Goal: Find specific page/section: Find specific page/section

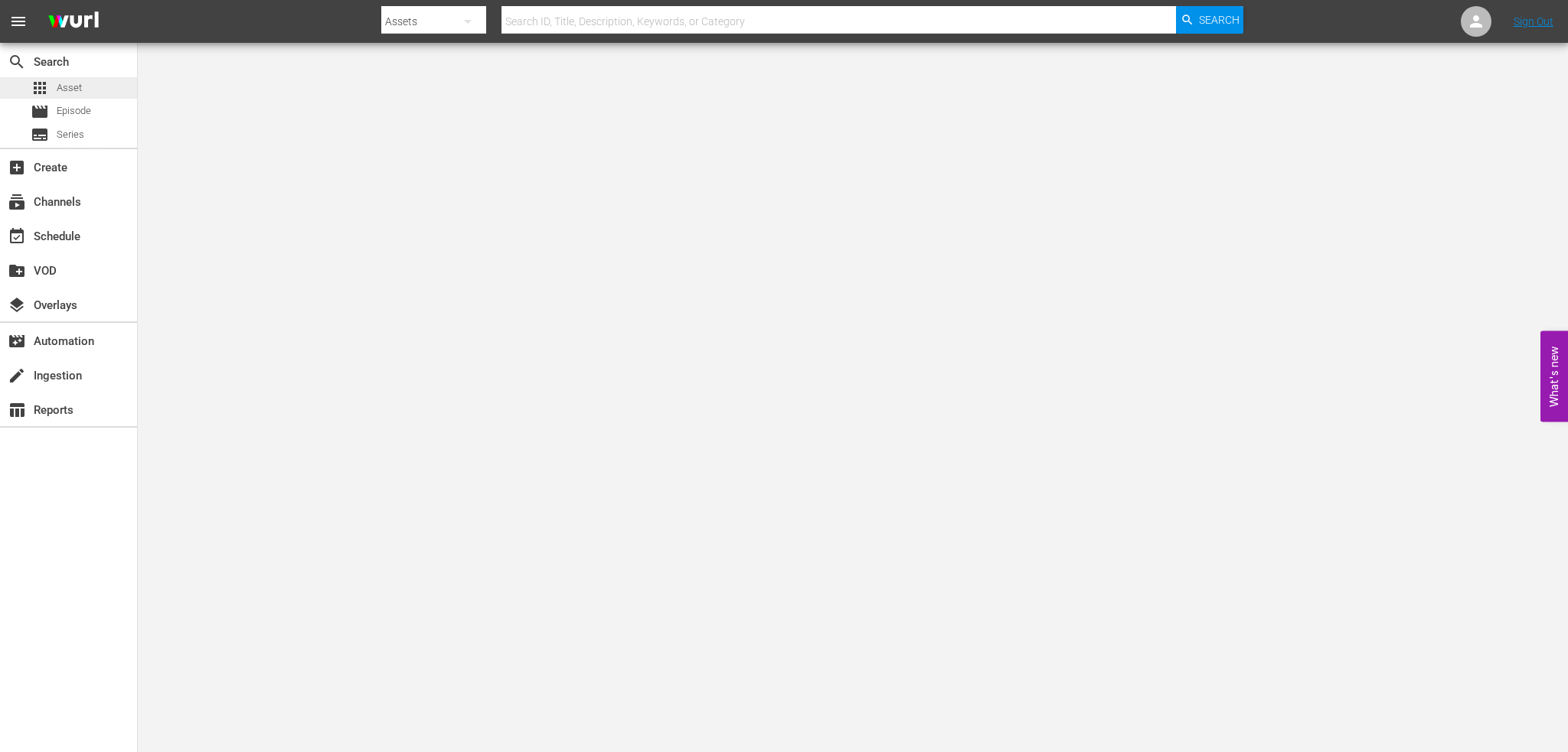
click at [84, 91] on div "apps Asset" at bounding box center [68, 88] width 137 height 22
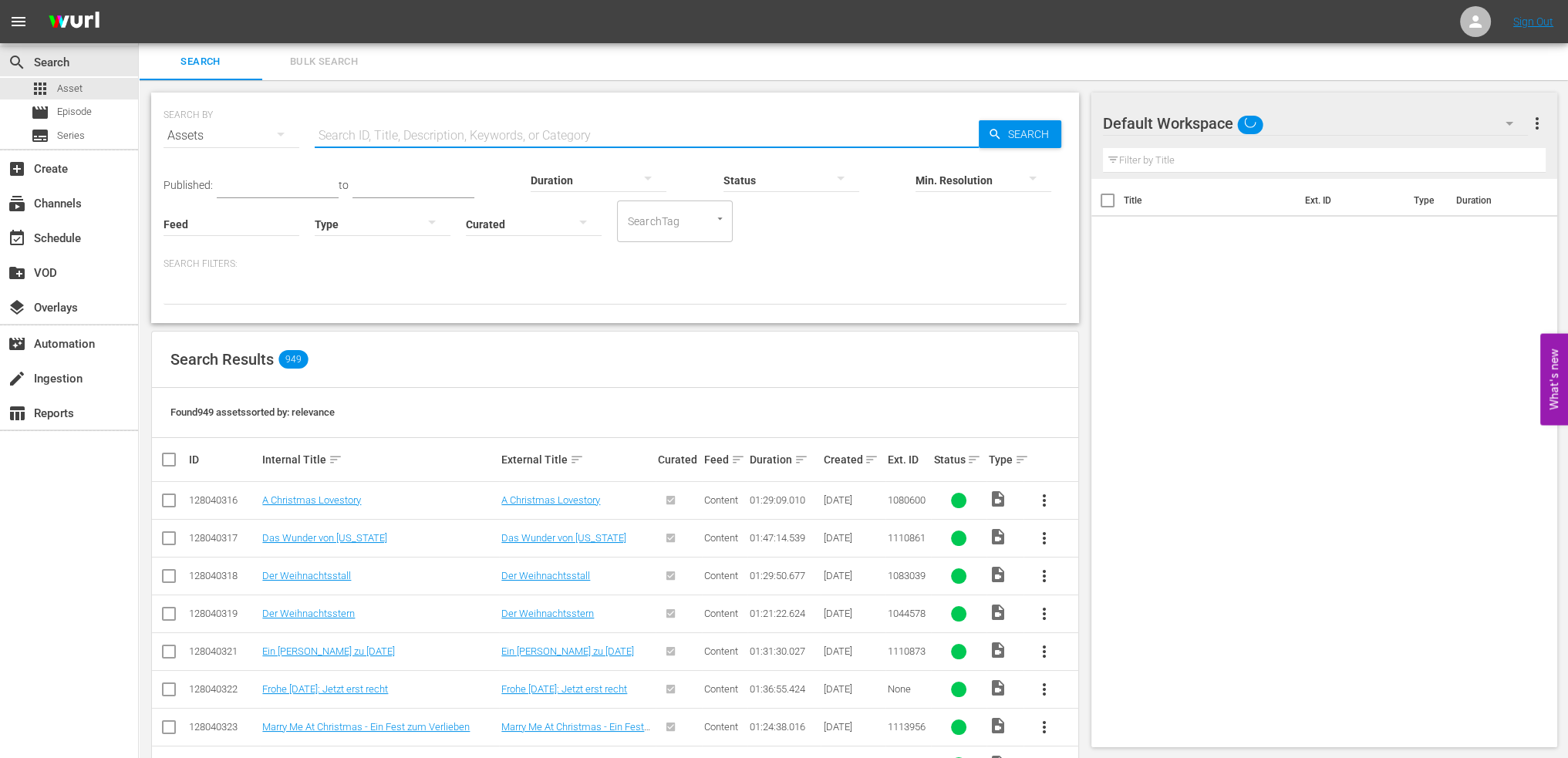
click at [527, 131] on input "text" at bounding box center [646, 135] width 664 height 37
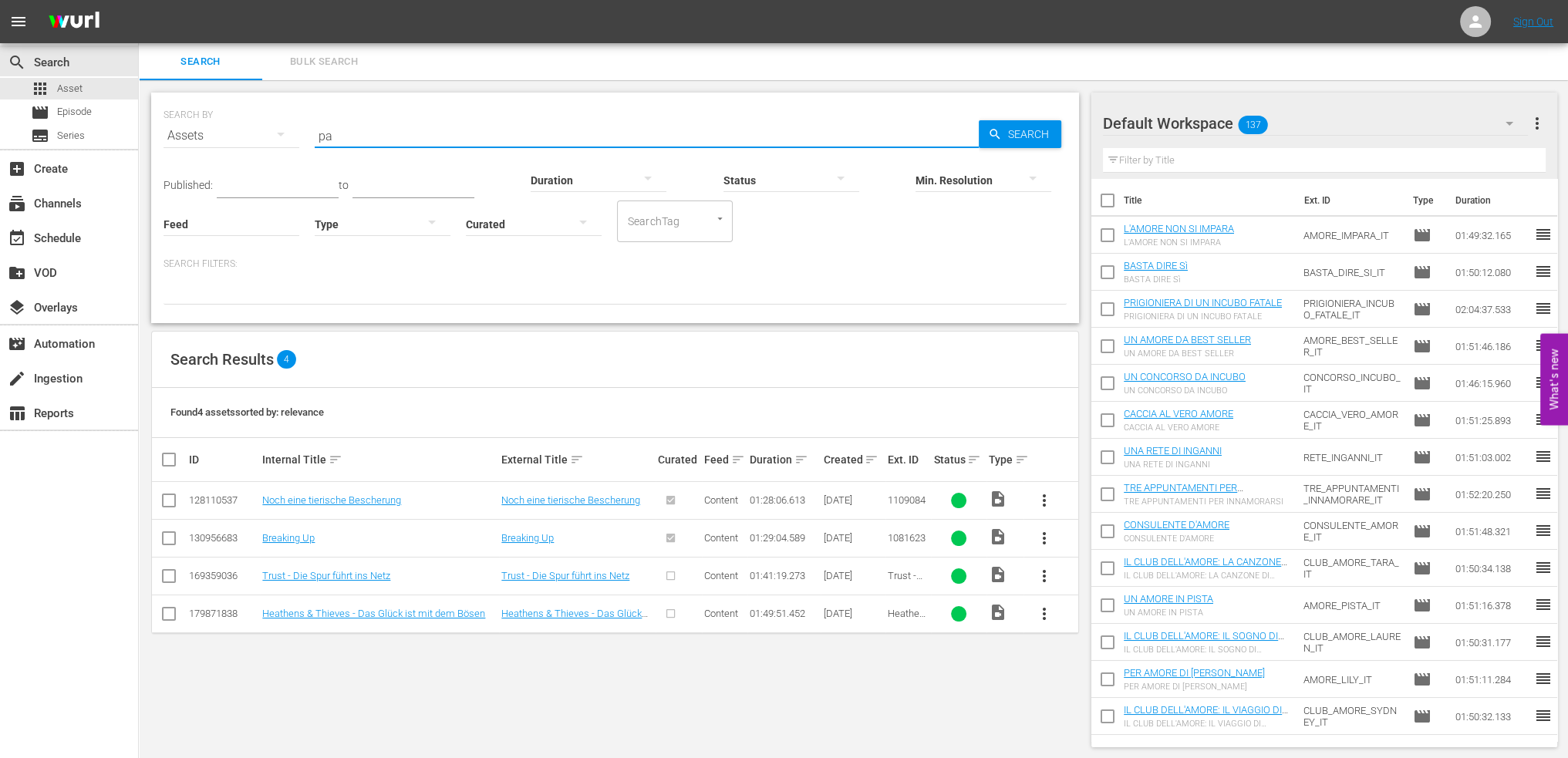
type input "p"
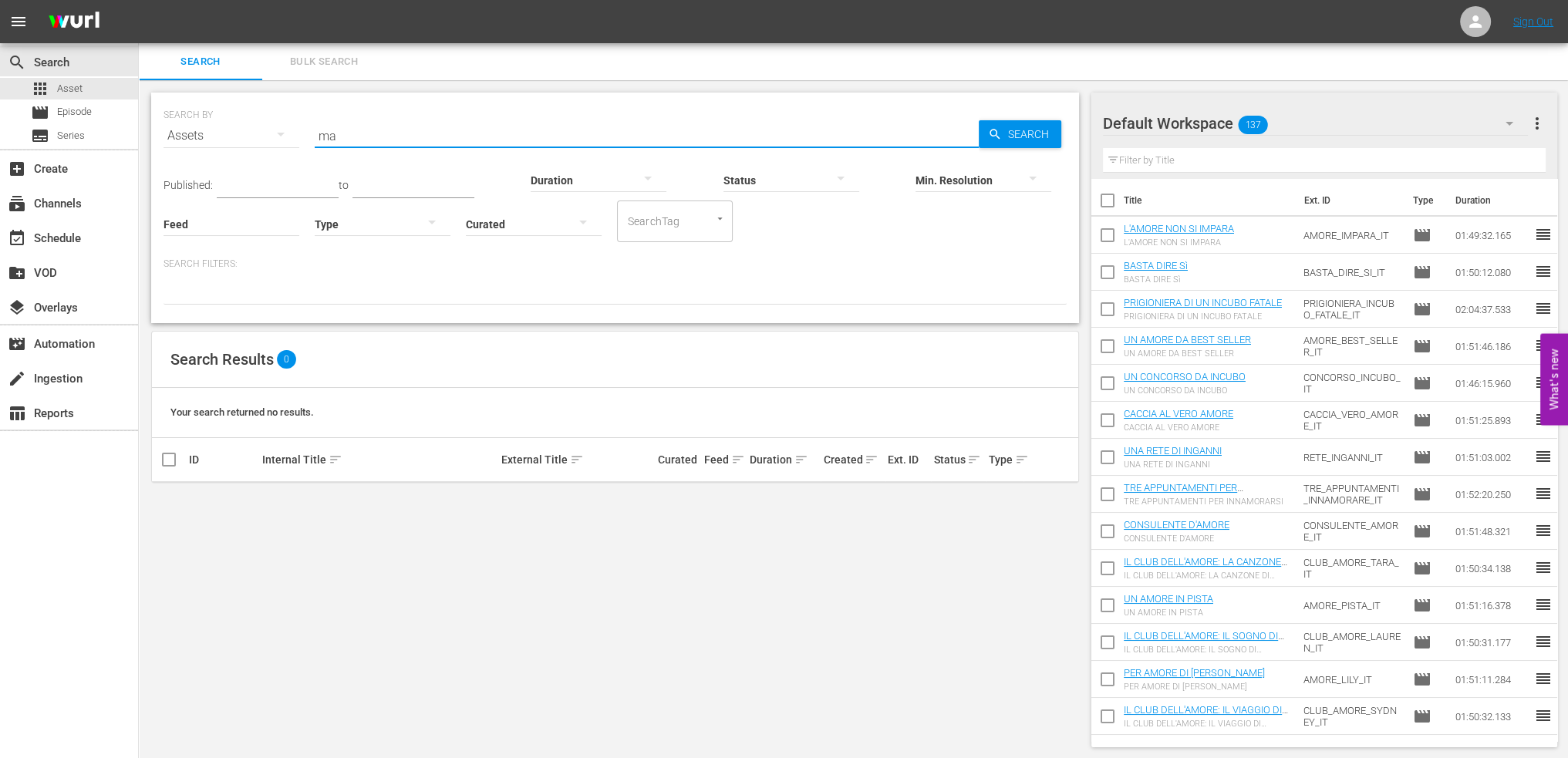
type input "m"
type input "l"
type input "amore al primo like"
click at [80, 92] on span "Asset" at bounding box center [70, 89] width 26 height 15
